Goal: Check status: Check status

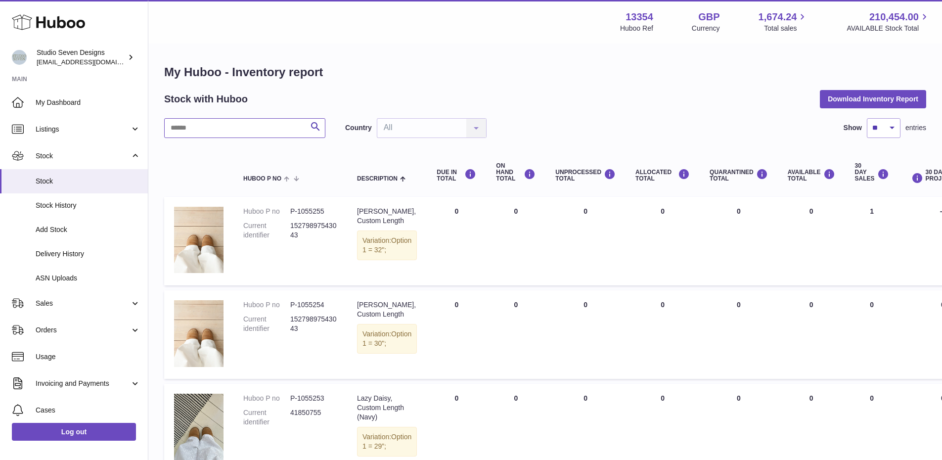
click at [233, 132] on input "text" at bounding box center [244, 128] width 161 height 20
click at [233, 132] on input "*" at bounding box center [244, 128] width 161 height 20
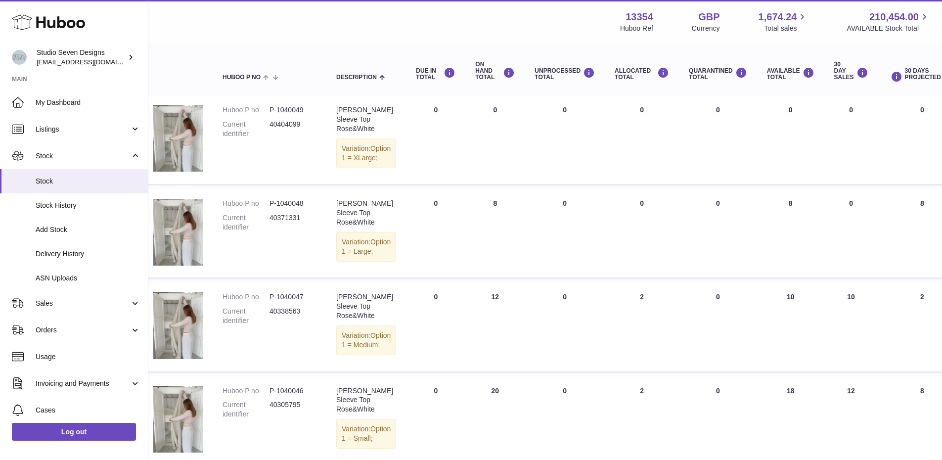
scroll to position [0, 21]
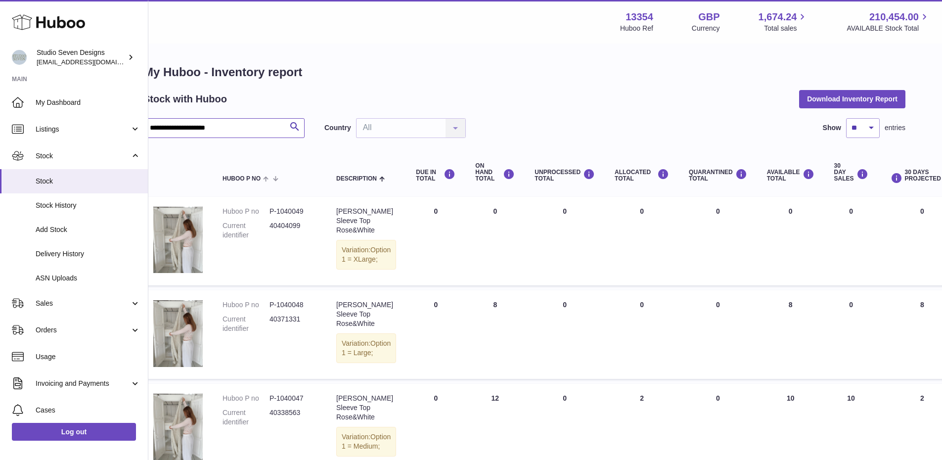
click at [206, 134] on input "**********" at bounding box center [223, 128] width 161 height 20
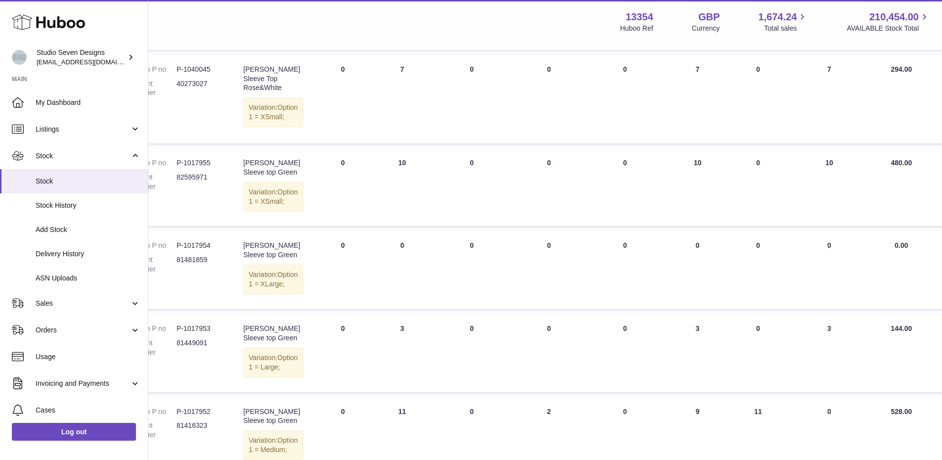
scroll to position [855, 114]
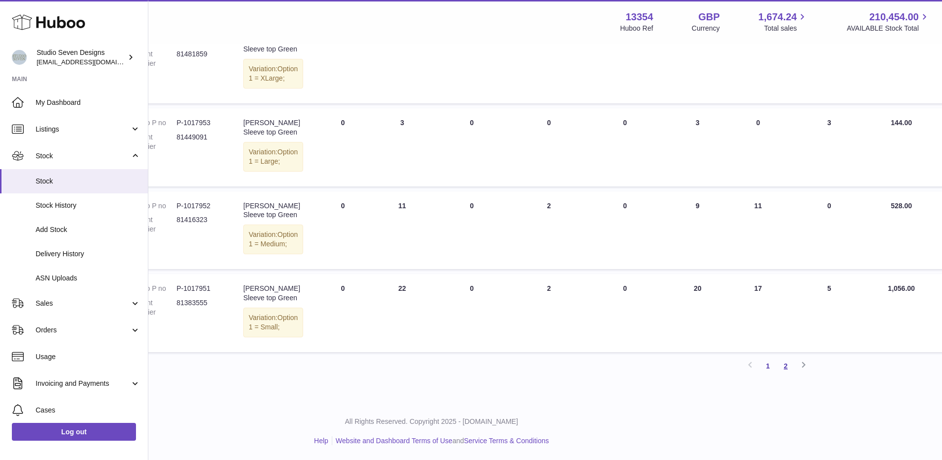
click at [788, 368] on link "2" at bounding box center [786, 366] width 18 height 18
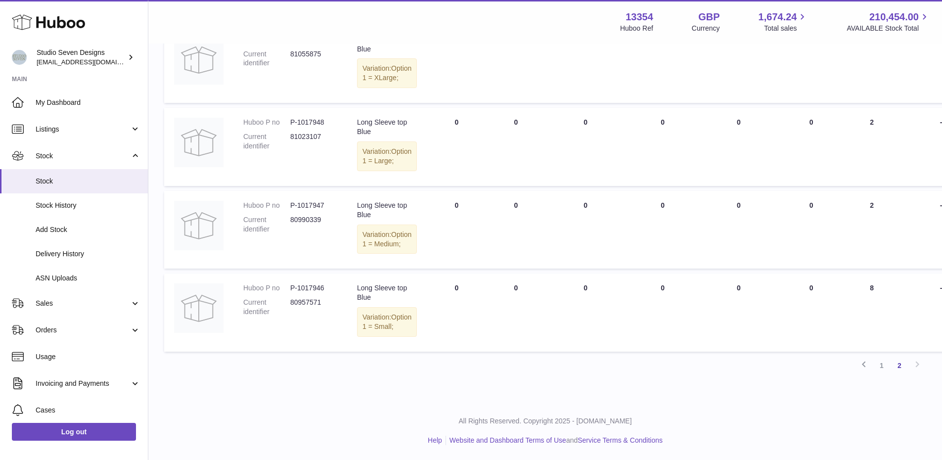
scroll to position [301, 0]
drag, startPoint x: 882, startPoint y: 368, endPoint x: 857, endPoint y: 414, distance: 52.0
click at [857, 414] on div "All Rights Reserved. Copyright 2025 - Huboo.co.uk Help Website and Dashboard Te…" at bounding box center [544, 430] width 793 height 58
click at [884, 365] on link "1" at bounding box center [881, 365] width 18 height 18
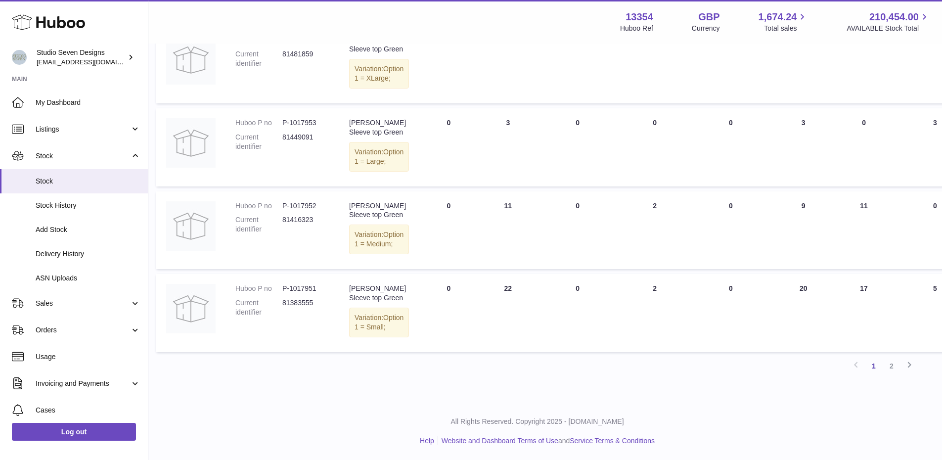
scroll to position [855, 8]
click at [894, 362] on link "2" at bounding box center [891, 366] width 18 height 18
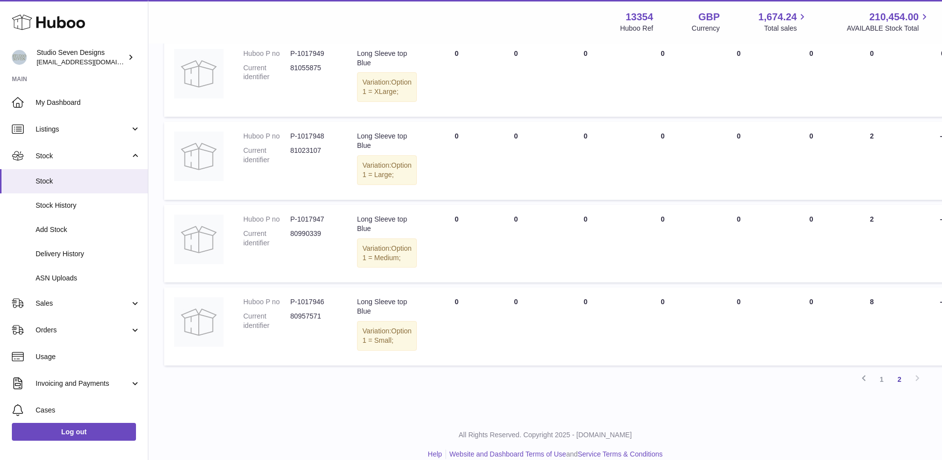
scroll to position [242, 0]
click at [878, 387] on link "1" at bounding box center [881, 378] width 18 height 18
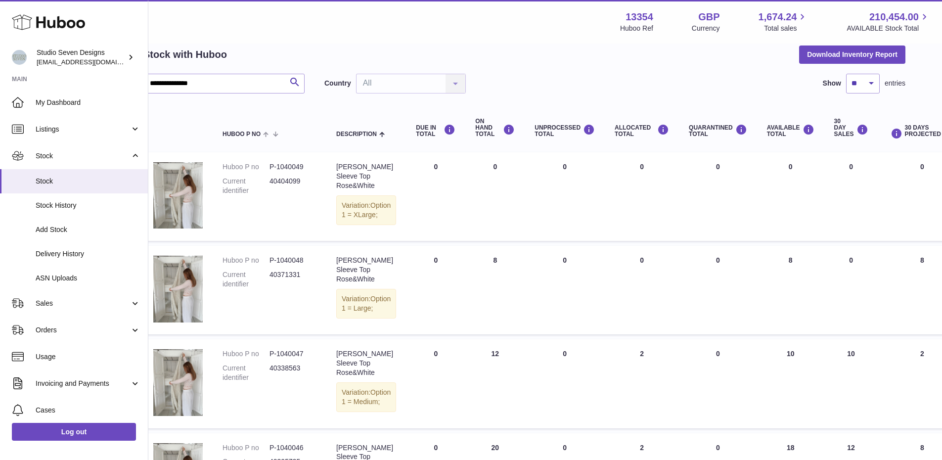
scroll to position [44, 21]
click at [234, 83] on input "**********" at bounding box center [223, 84] width 161 height 20
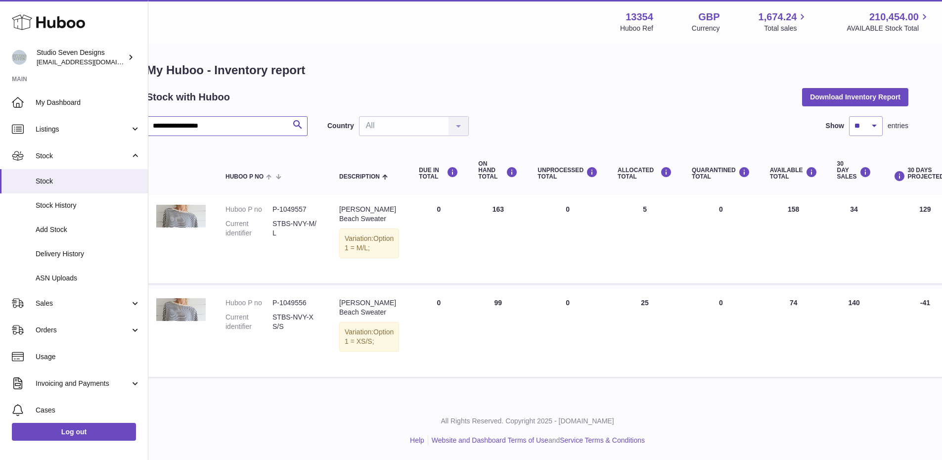
scroll to position [3, 21]
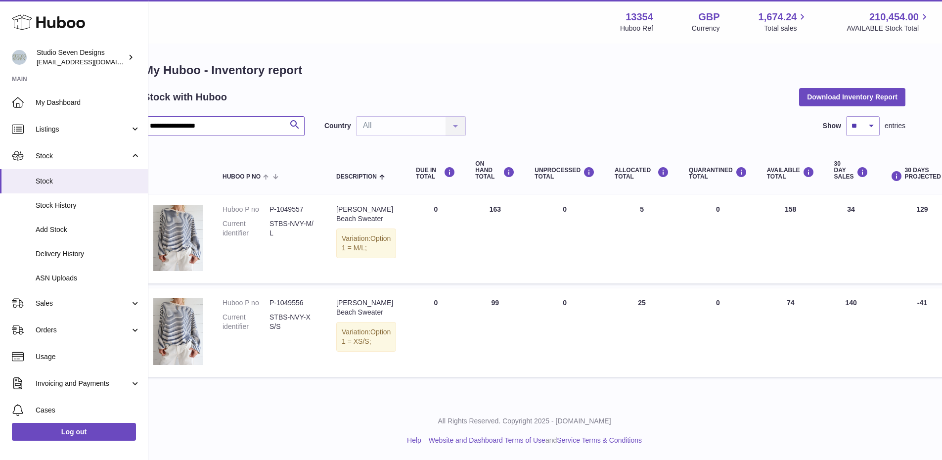
type input "**********"
click at [66, 255] on span "Delivery History" at bounding box center [88, 253] width 105 height 9
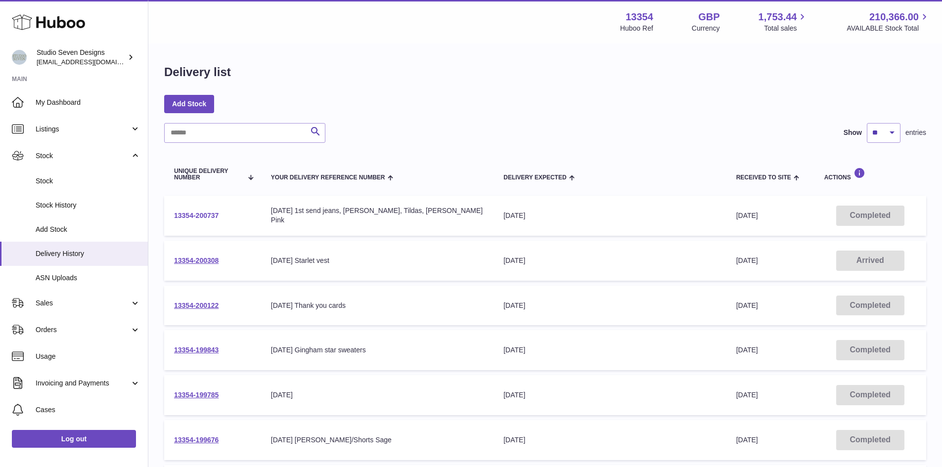
click at [204, 215] on link "13354-200737" at bounding box center [196, 216] width 44 height 8
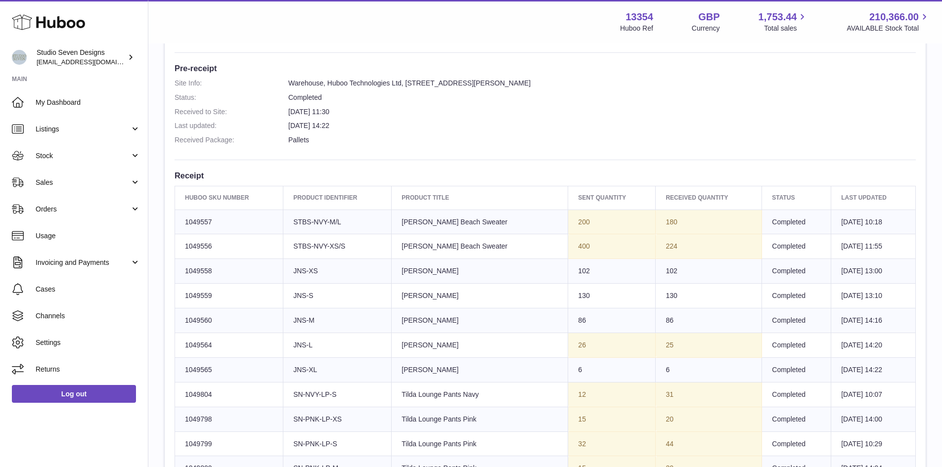
scroll to position [247, 0]
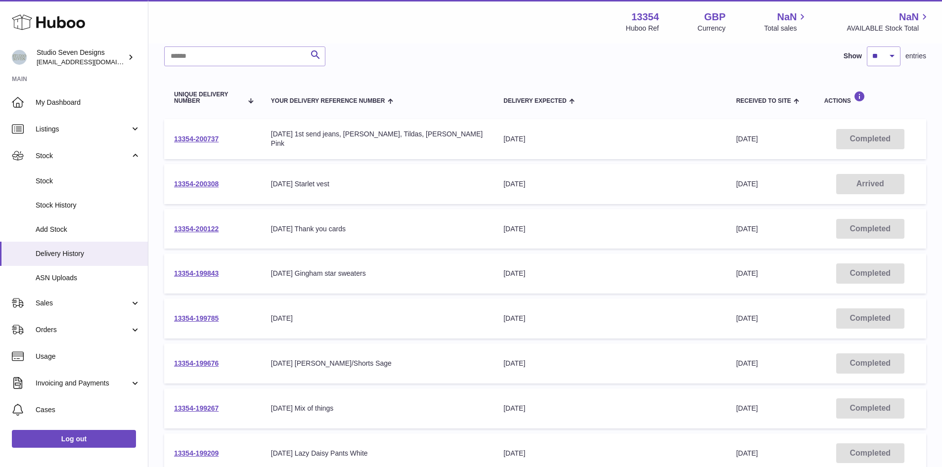
scroll to position [77, 0]
click at [199, 318] on link "13354-199785" at bounding box center [196, 318] width 44 height 8
click at [199, 320] on link "13354-199785" at bounding box center [196, 318] width 44 height 8
click at [198, 133] on td "13354-200737" at bounding box center [212, 139] width 97 height 40
click at [199, 134] on link "13354-200737" at bounding box center [196, 138] width 44 height 8
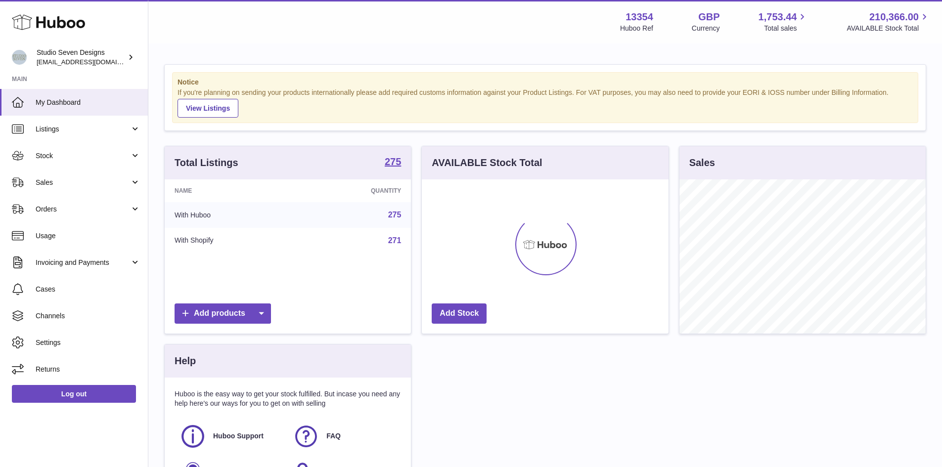
scroll to position [47, 0]
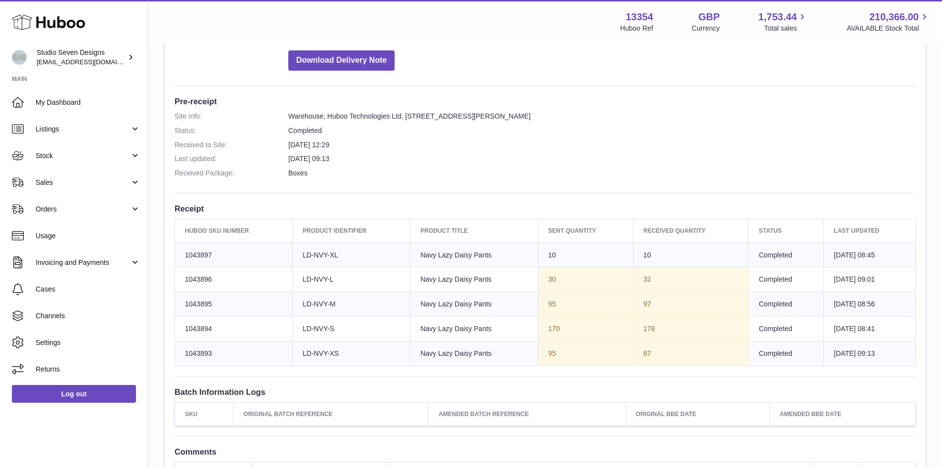
scroll to position [215, 0]
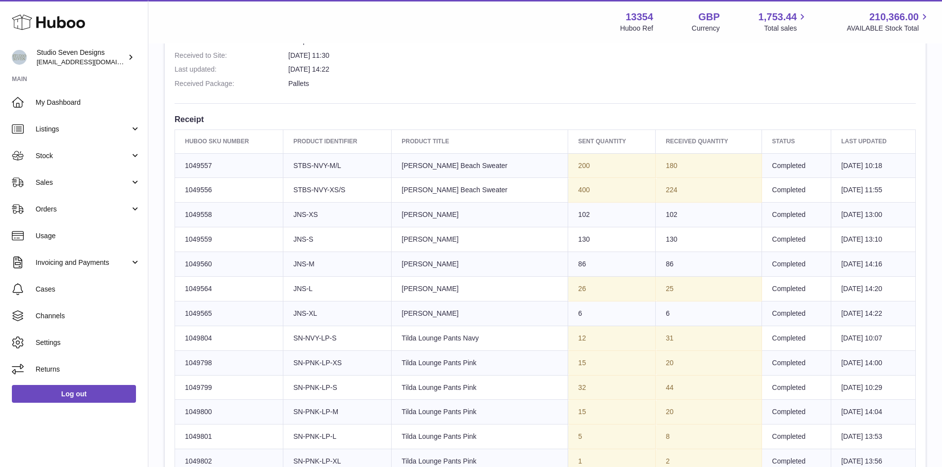
scroll to position [359, 0]
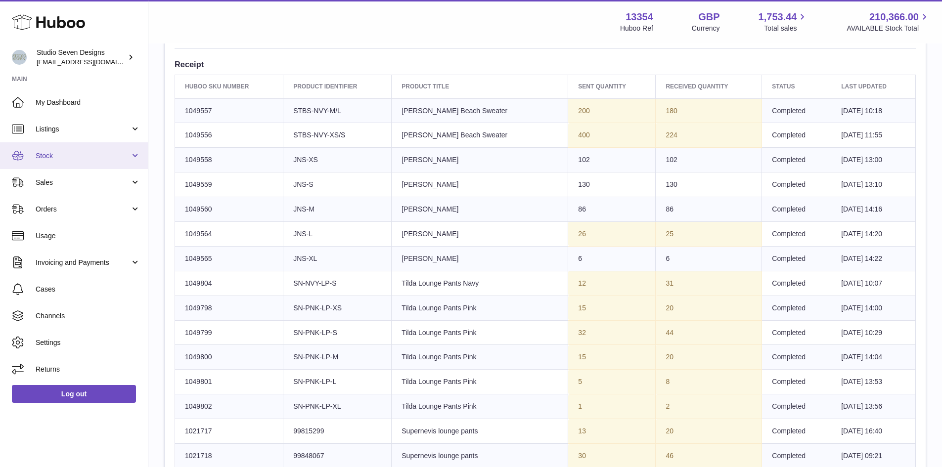
click at [81, 158] on span "Stock" at bounding box center [83, 155] width 94 height 9
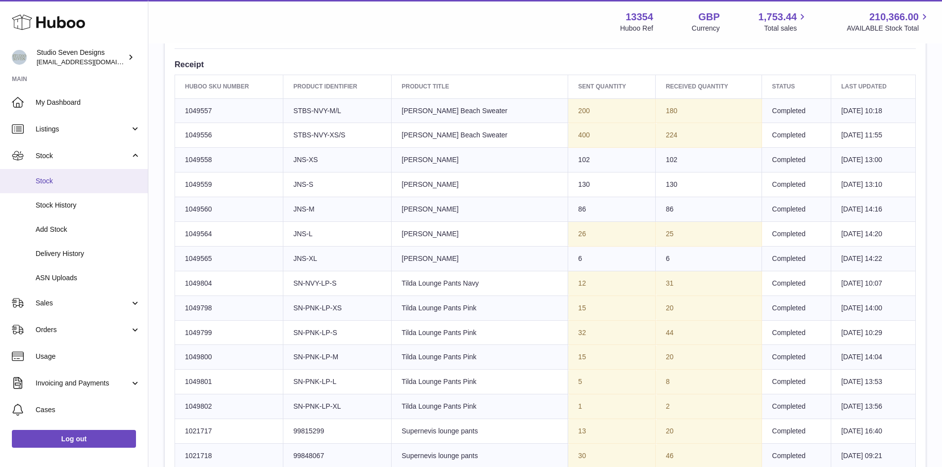
click at [66, 185] on span "Stock" at bounding box center [88, 180] width 105 height 9
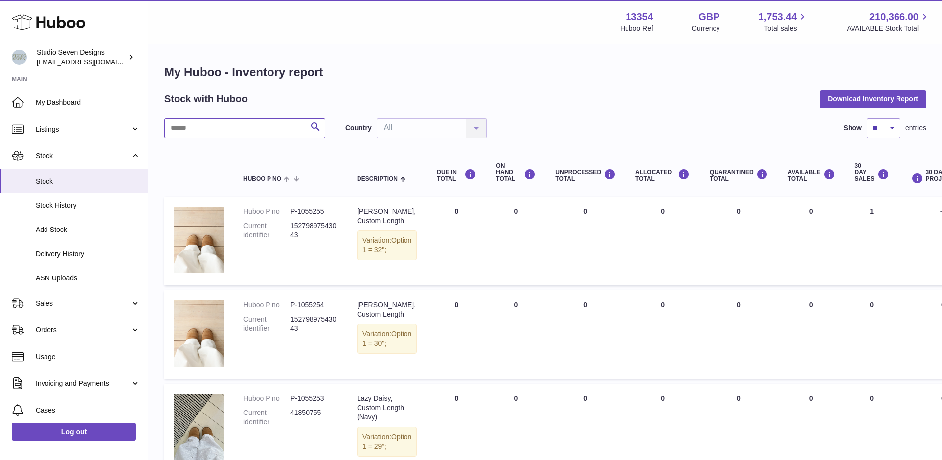
click at [223, 123] on input "text" at bounding box center [244, 128] width 161 height 20
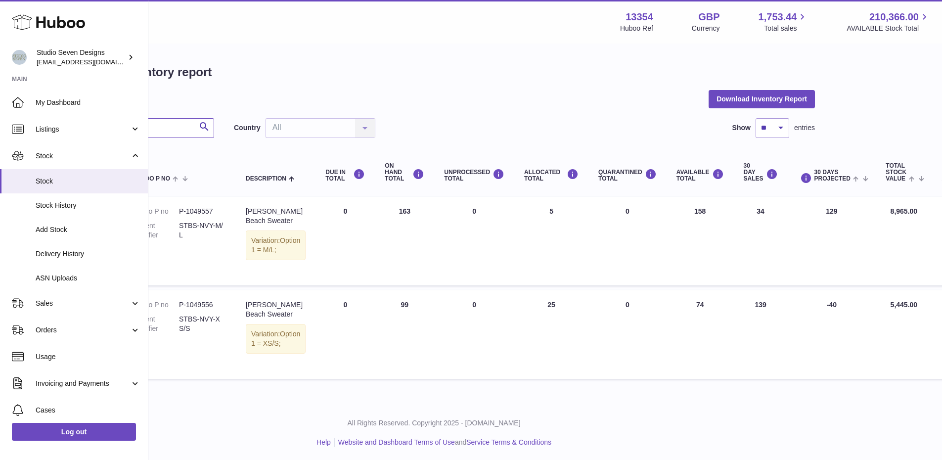
scroll to position [0, 133]
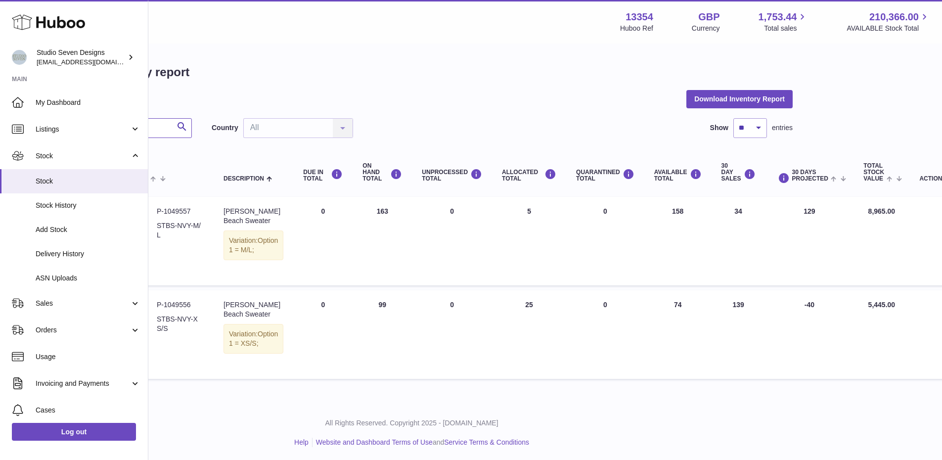
type input "**********"
click at [61, 125] on span "Listings" at bounding box center [83, 129] width 94 height 9
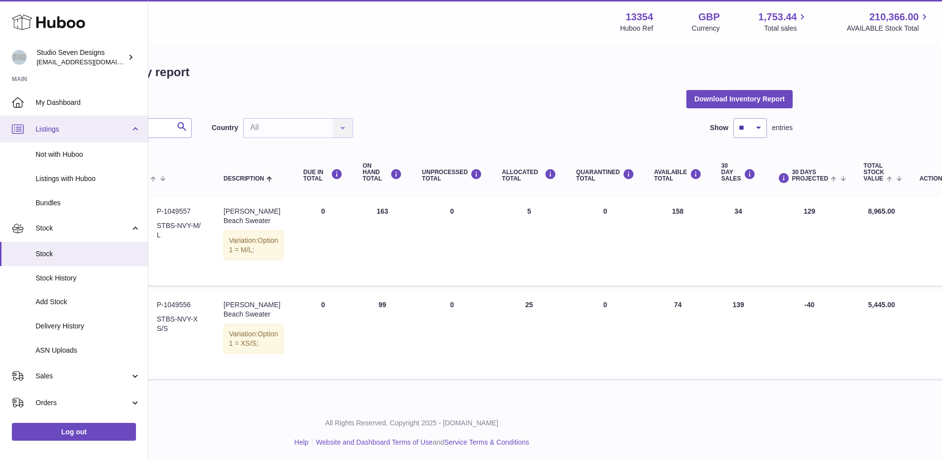
click at [61, 125] on span "Listings" at bounding box center [83, 129] width 94 height 9
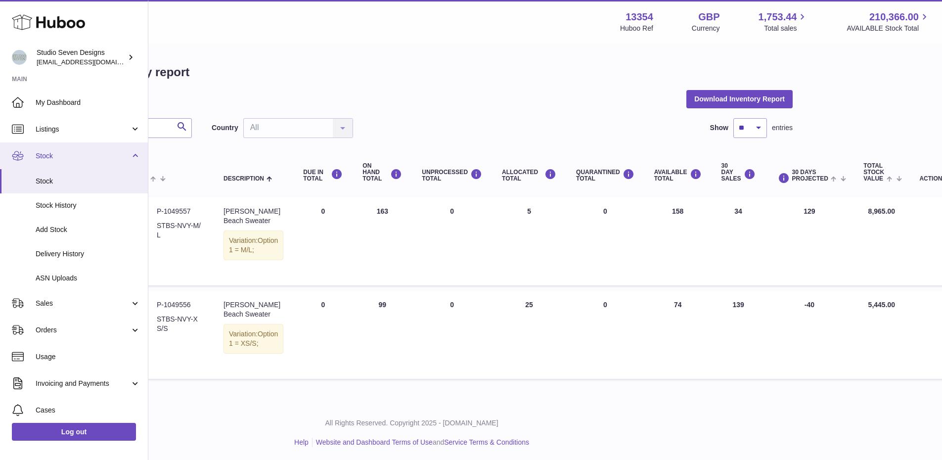
click at [81, 152] on span "Stock" at bounding box center [83, 155] width 94 height 9
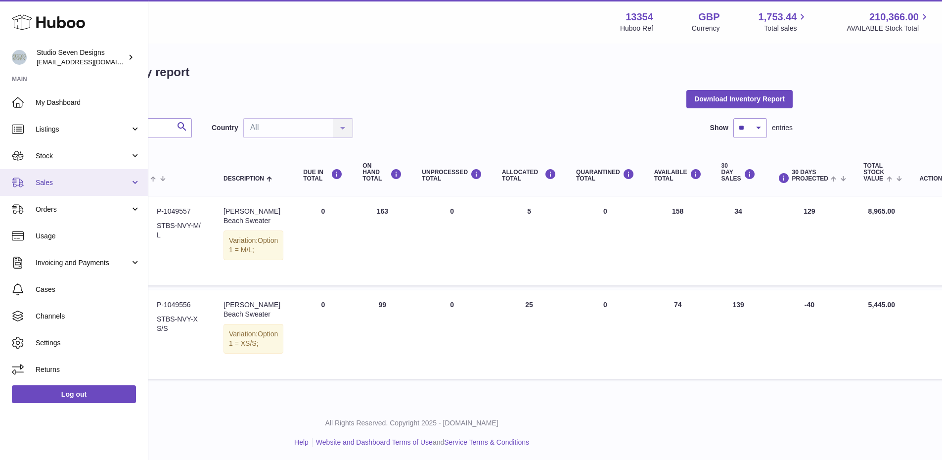
click at [82, 182] on span "Sales" at bounding box center [83, 182] width 94 height 9
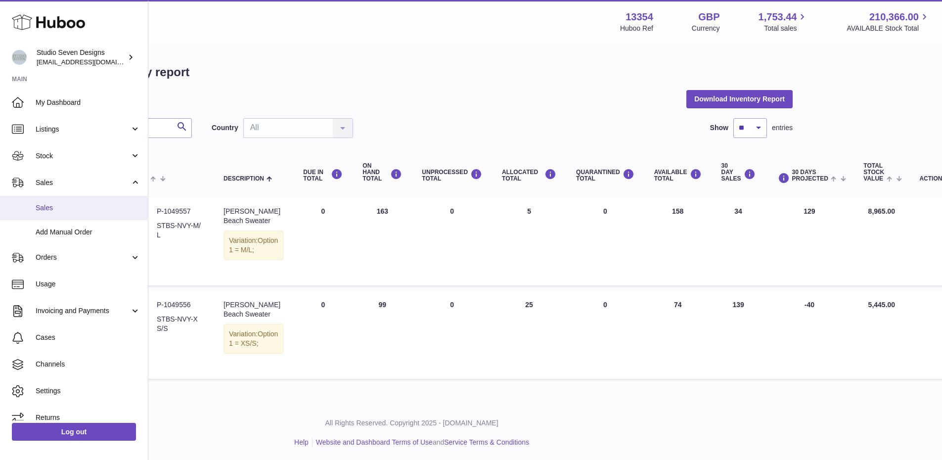
click at [97, 208] on span "Sales" at bounding box center [88, 207] width 105 height 9
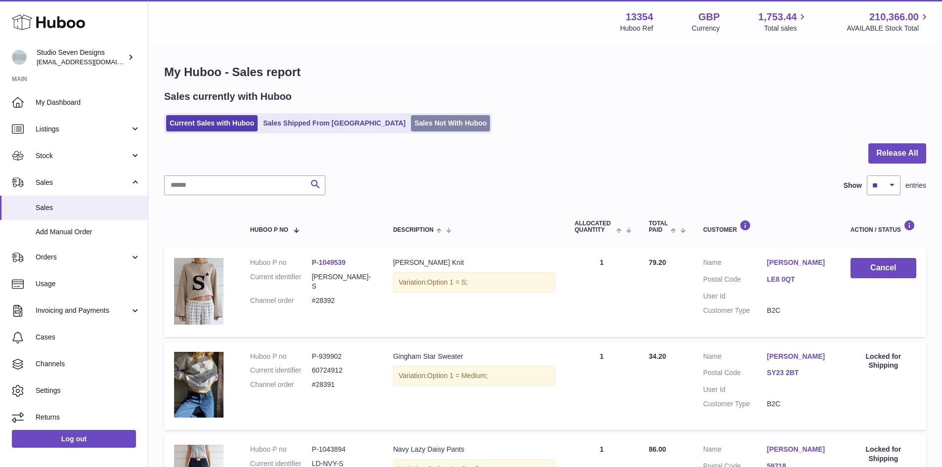
click at [411, 130] on link "Sales Not With Huboo" at bounding box center [450, 123] width 79 height 16
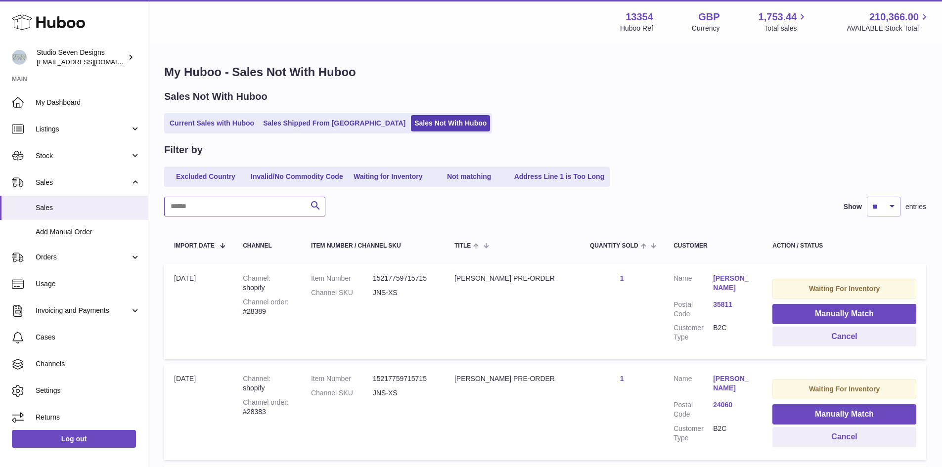
click at [237, 210] on input "text" at bounding box center [244, 207] width 161 height 20
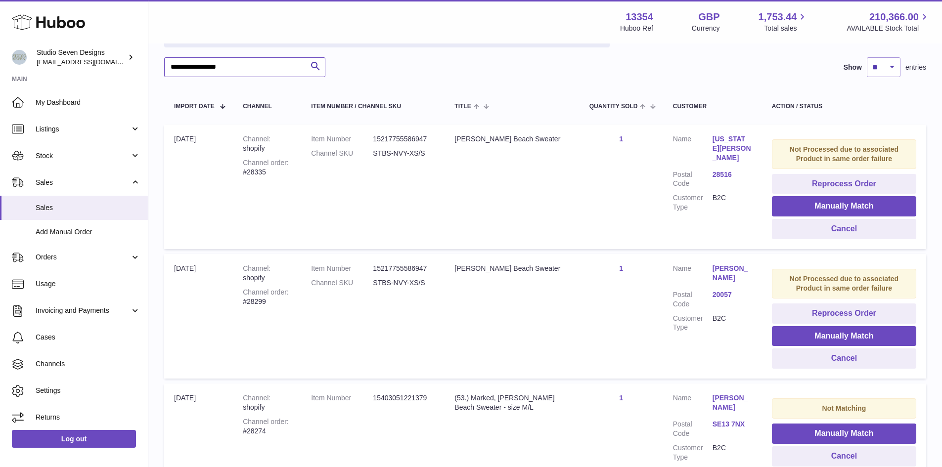
scroll to position [13, 0]
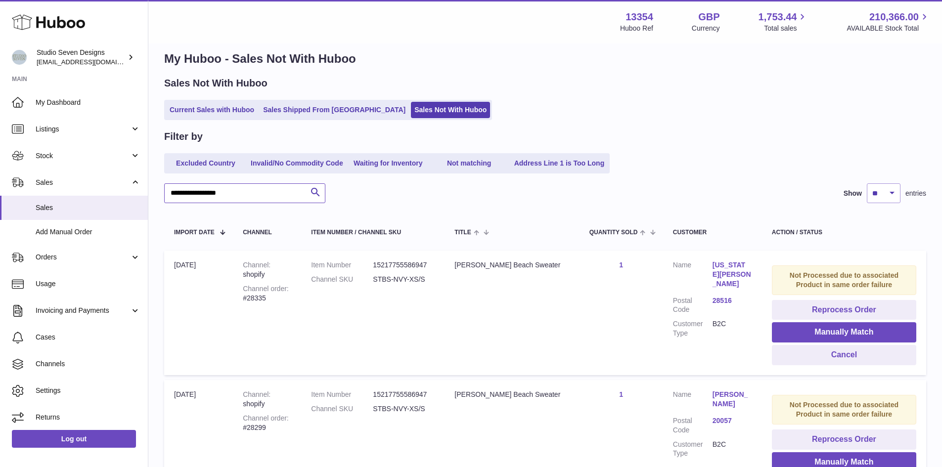
type input "**********"
click at [880, 190] on select "** ** ** ***" at bounding box center [884, 193] width 34 height 20
select select "***"
click at [867, 183] on select "** ** ** ***" at bounding box center [884, 193] width 34 height 20
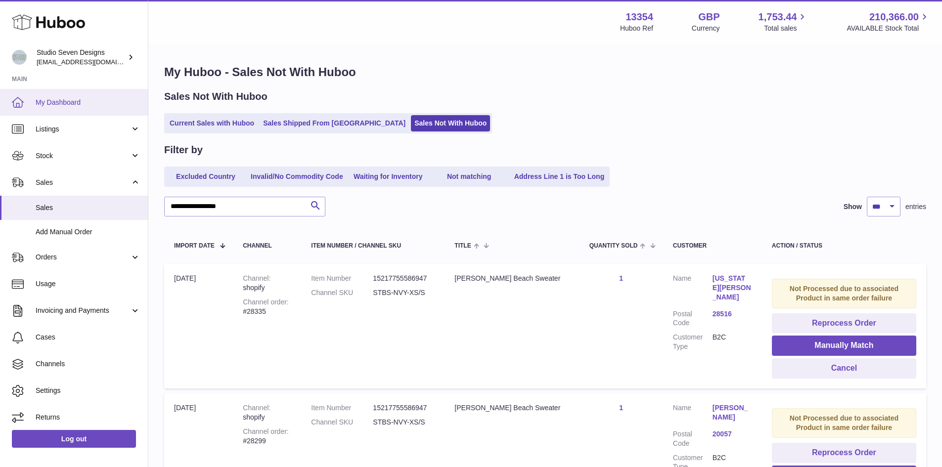
click at [119, 108] on link "My Dashboard" at bounding box center [74, 102] width 148 height 27
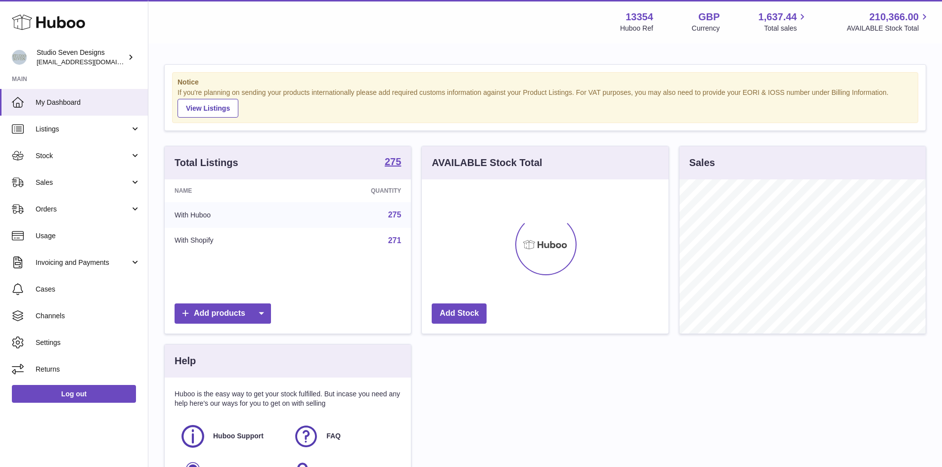
scroll to position [154, 247]
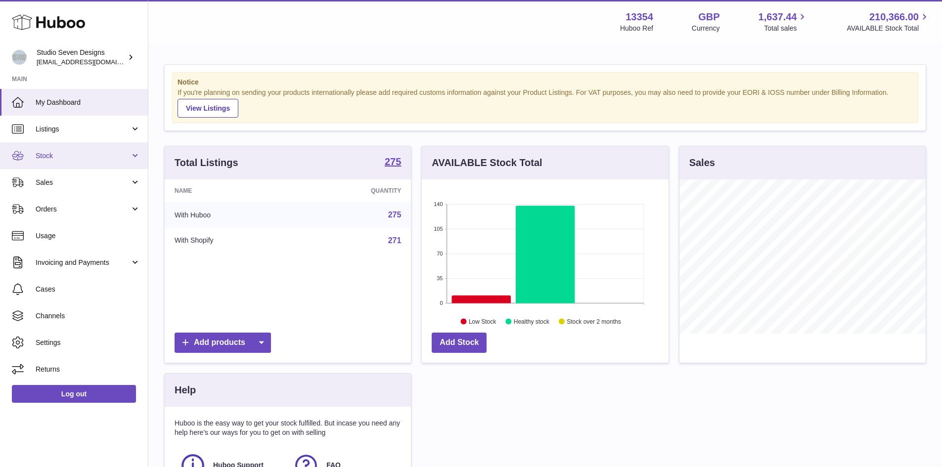
click at [92, 150] on link "Stock" at bounding box center [74, 155] width 148 height 27
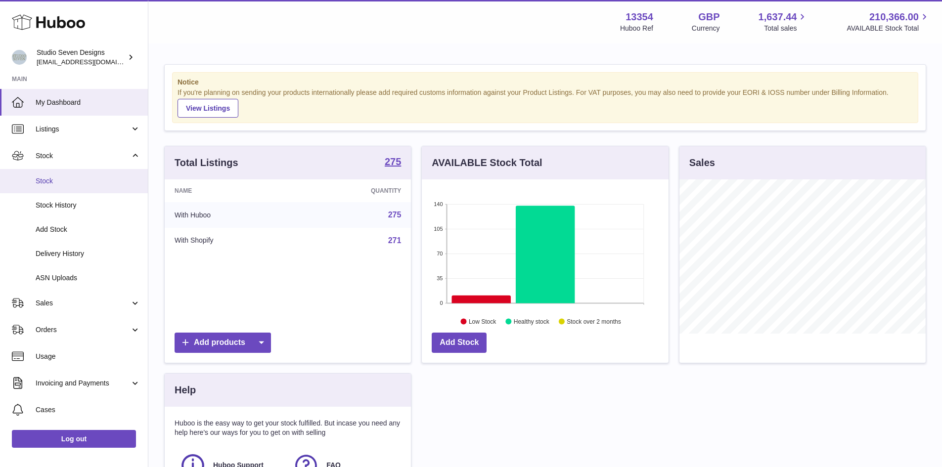
click at [75, 184] on span "Stock" at bounding box center [88, 180] width 105 height 9
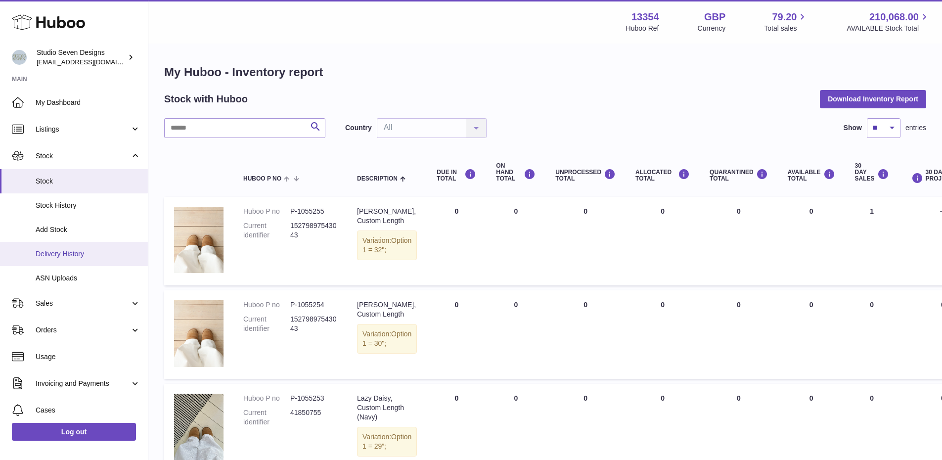
click at [89, 263] on link "Delivery History" at bounding box center [74, 254] width 148 height 24
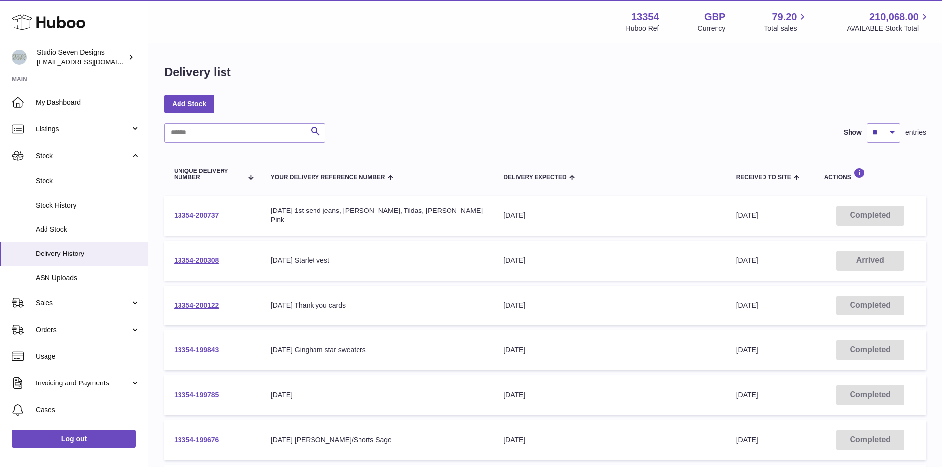
click at [207, 217] on link "13354-200737" at bounding box center [196, 216] width 44 height 8
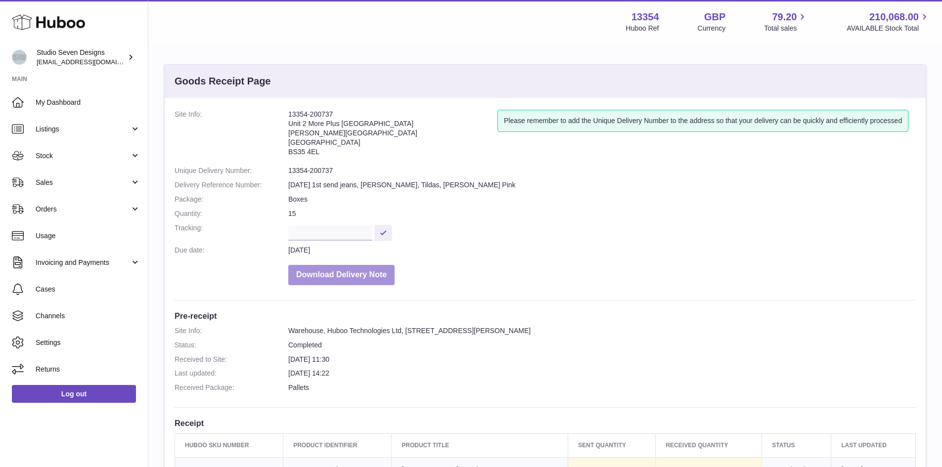
click at [373, 276] on button "Download Delivery Note" at bounding box center [341, 275] width 106 height 20
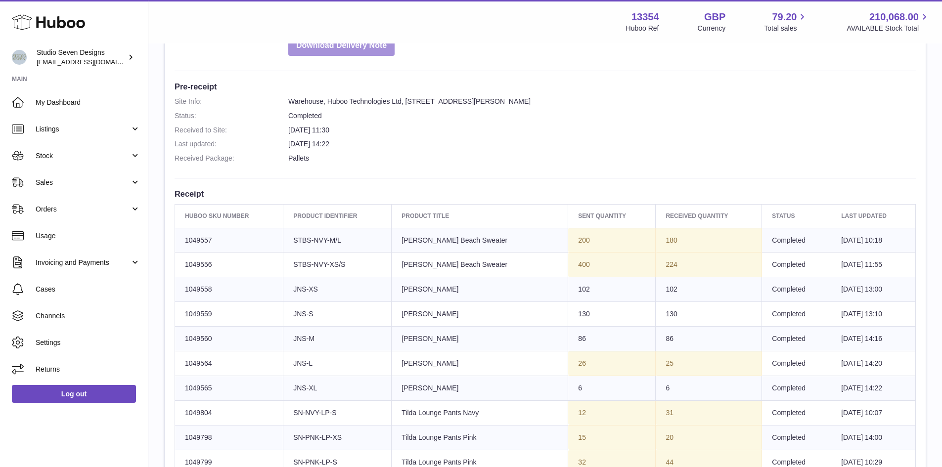
scroll to position [230, 0]
drag, startPoint x: 369, startPoint y: 268, endPoint x: 299, endPoint y: 261, distance: 71.0
click at [299, 261] on td "Client Identifier STBS-NVY-XS/S" at bounding box center [337, 264] width 108 height 25
copy td "STBS-NVY-XS/S"
click at [762, 253] on td "Completed" at bounding box center [796, 264] width 69 height 25
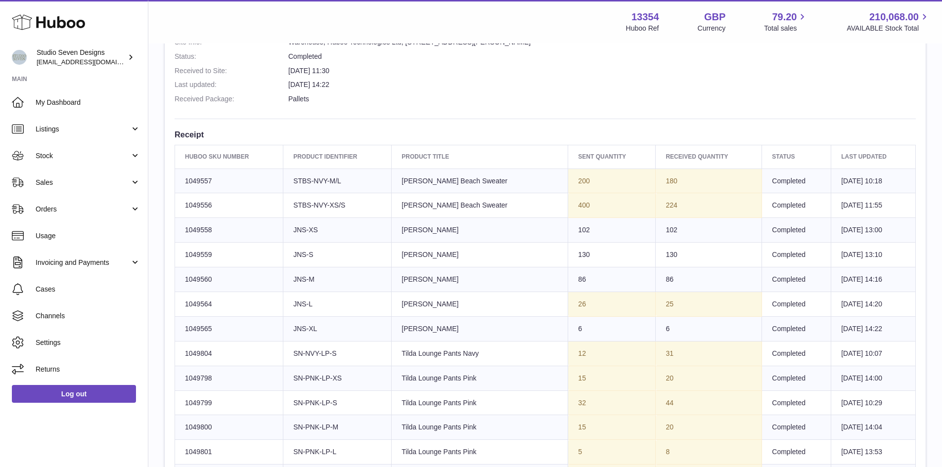
scroll to position [292, 0]
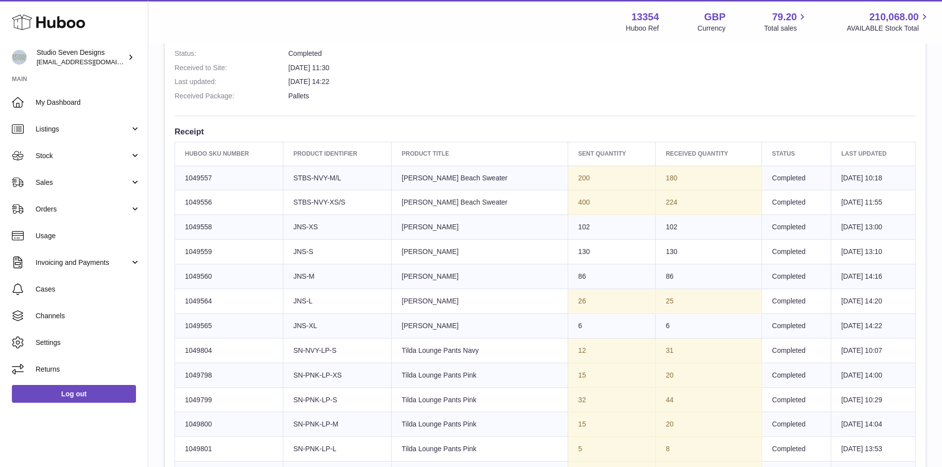
drag, startPoint x: 666, startPoint y: 196, endPoint x: 570, endPoint y: 197, distance: 95.9
click at [570, 197] on tr "Huboo SKU Number 1049556 Client Identifier STBS-NVY-XS/S Product title Edie Bea…" at bounding box center [545, 202] width 740 height 25
click at [701, 216] on td "102" at bounding box center [708, 227] width 106 height 25
drag, startPoint x: 659, startPoint y: 205, endPoint x: 618, endPoint y: 202, distance: 41.6
click at [618, 202] on tr "Huboo SKU Number 1049556 Client Identifier STBS-NVY-XS/S Product title Edie Bea…" at bounding box center [545, 202] width 740 height 25
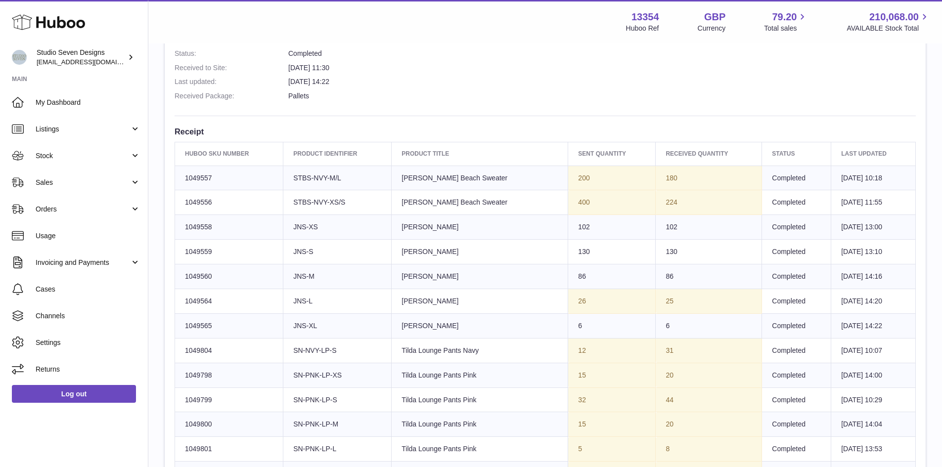
click at [727, 193] on td "224" at bounding box center [708, 202] width 106 height 25
drag, startPoint x: 649, startPoint y: 206, endPoint x: 630, endPoint y: 206, distance: 18.8
click at [655, 206] on td "224" at bounding box center [708, 202] width 106 height 25
drag, startPoint x: 733, startPoint y: 209, endPoint x: 694, endPoint y: 207, distance: 39.1
click at [694, 207] on td "224" at bounding box center [708, 202] width 106 height 25
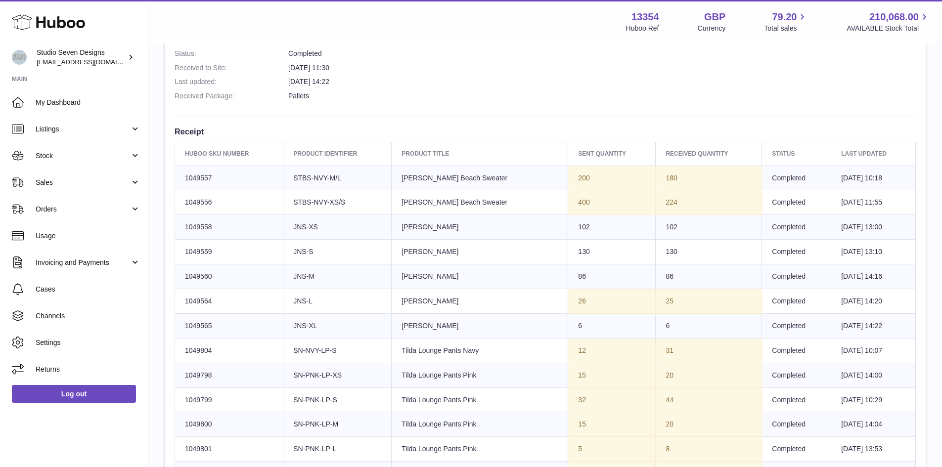
click at [655, 198] on td "224" at bounding box center [708, 202] width 106 height 25
click at [655, 202] on td "224" at bounding box center [708, 202] width 106 height 25
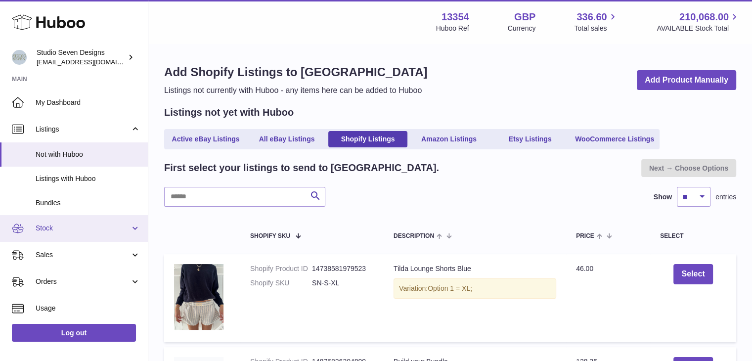
click at [131, 237] on link "Stock" at bounding box center [74, 228] width 148 height 27
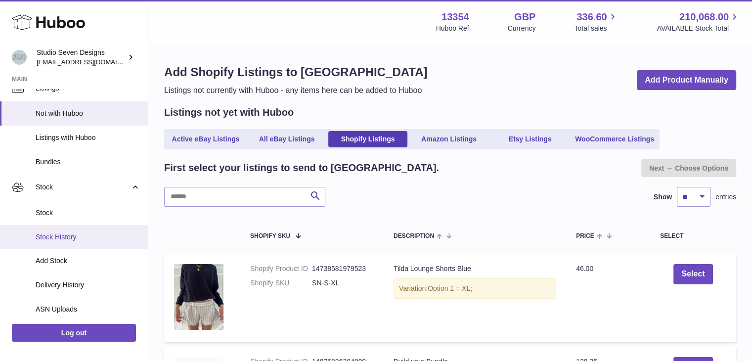
scroll to position [59, 0]
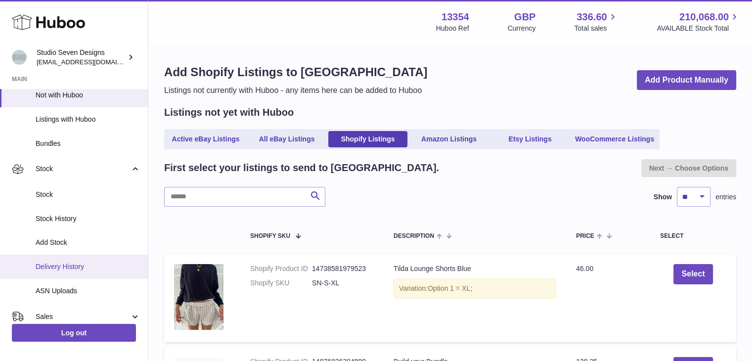
click at [57, 261] on link "Delivery History" at bounding box center [74, 267] width 148 height 24
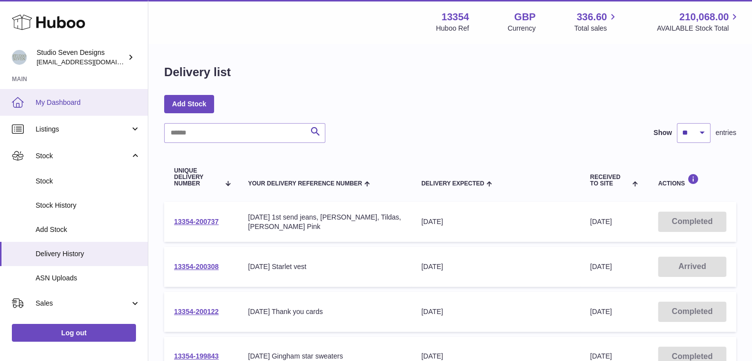
click at [72, 108] on link "My Dashboard" at bounding box center [74, 102] width 148 height 27
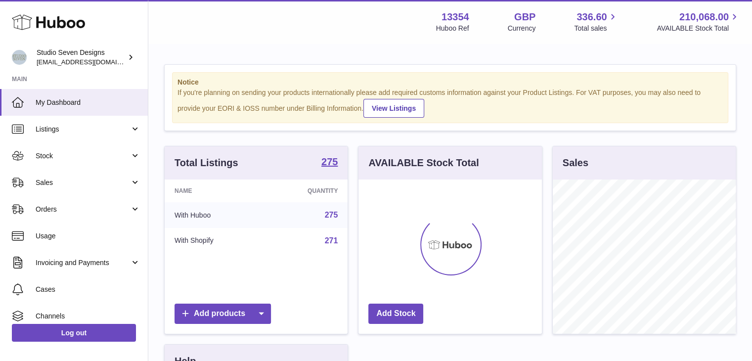
scroll to position [154, 183]
